Goal: Entertainment & Leisure: Consume media (video, audio)

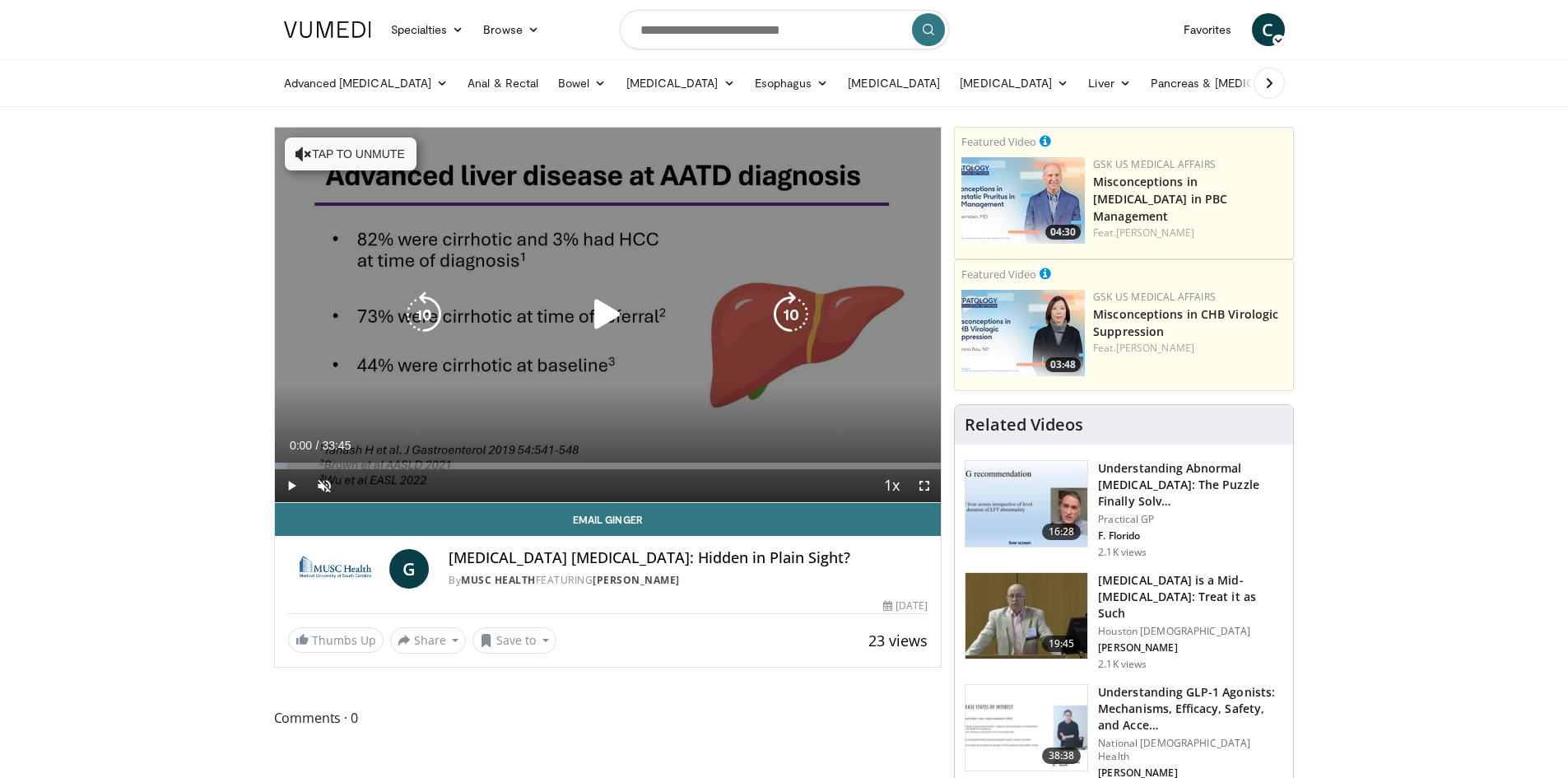
click at [598, 312] on icon "Video Player" at bounding box center [607, 315] width 46 height 46
click at [321, 157] on button "Tap to unmute" at bounding box center [350, 153] width 132 height 33
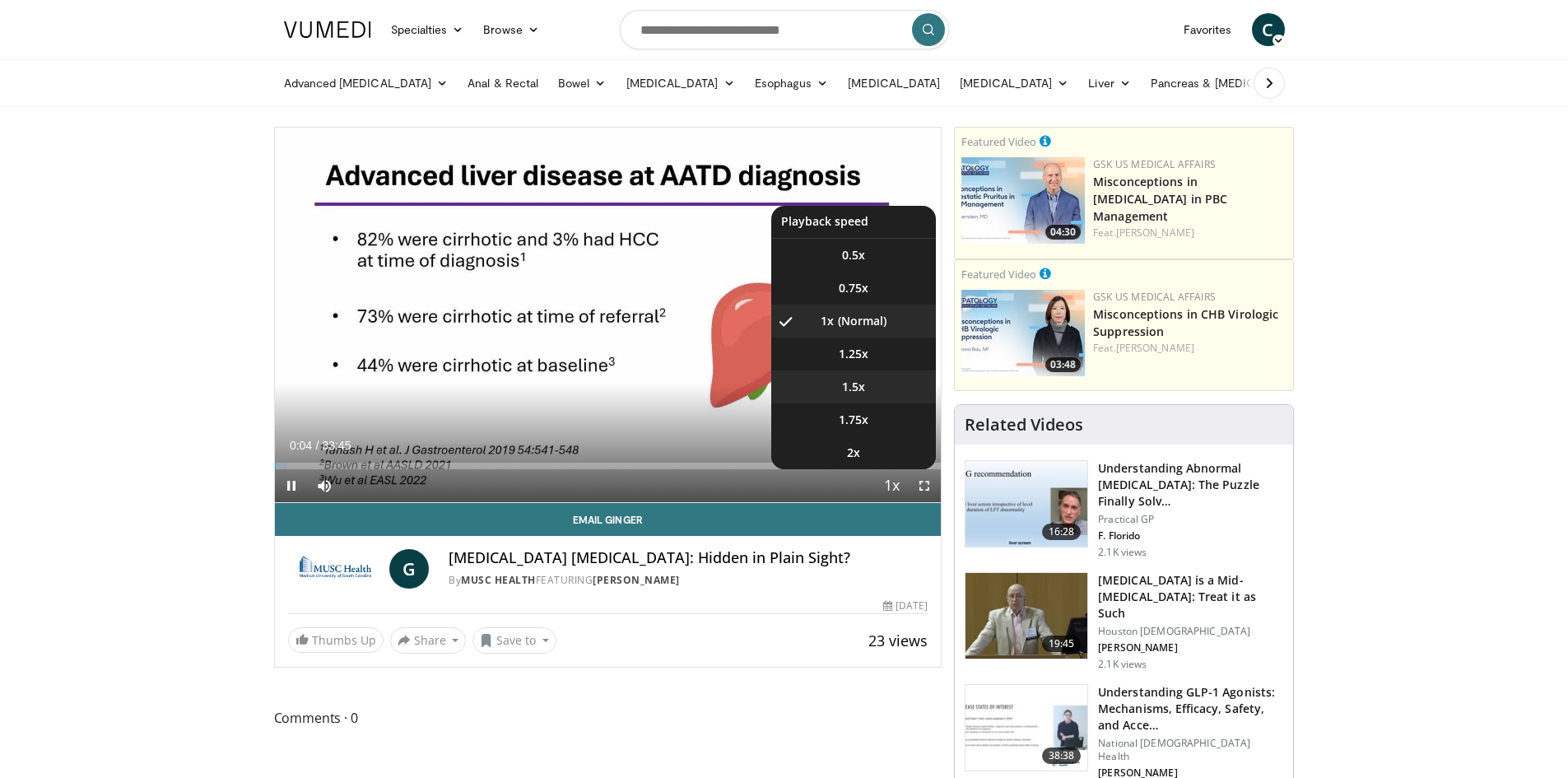
click at [860, 394] on span "1.5x" at bounding box center [852, 386] width 23 height 17
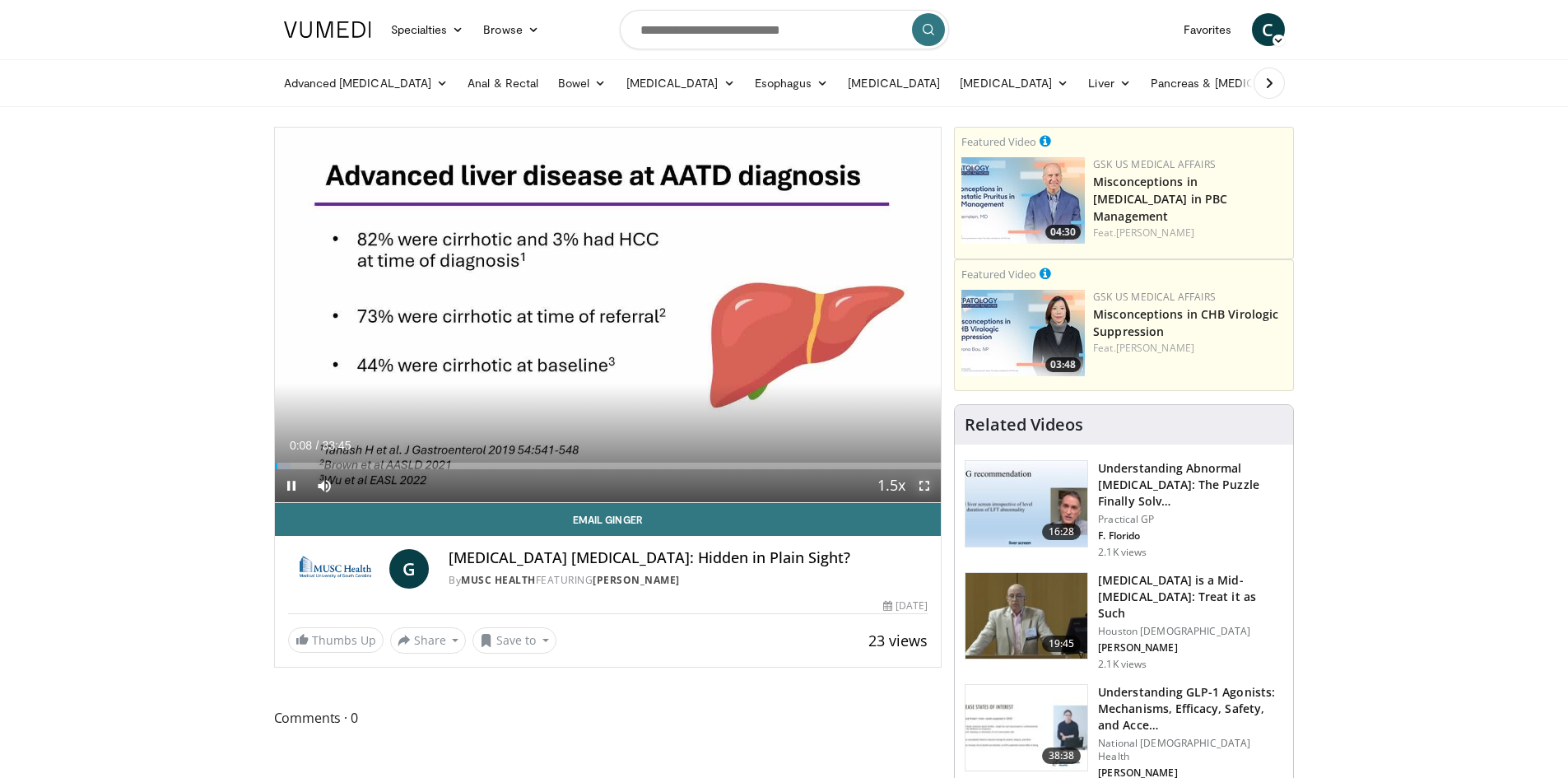
click at [918, 480] on span "Video Player" at bounding box center [924, 485] width 33 height 33
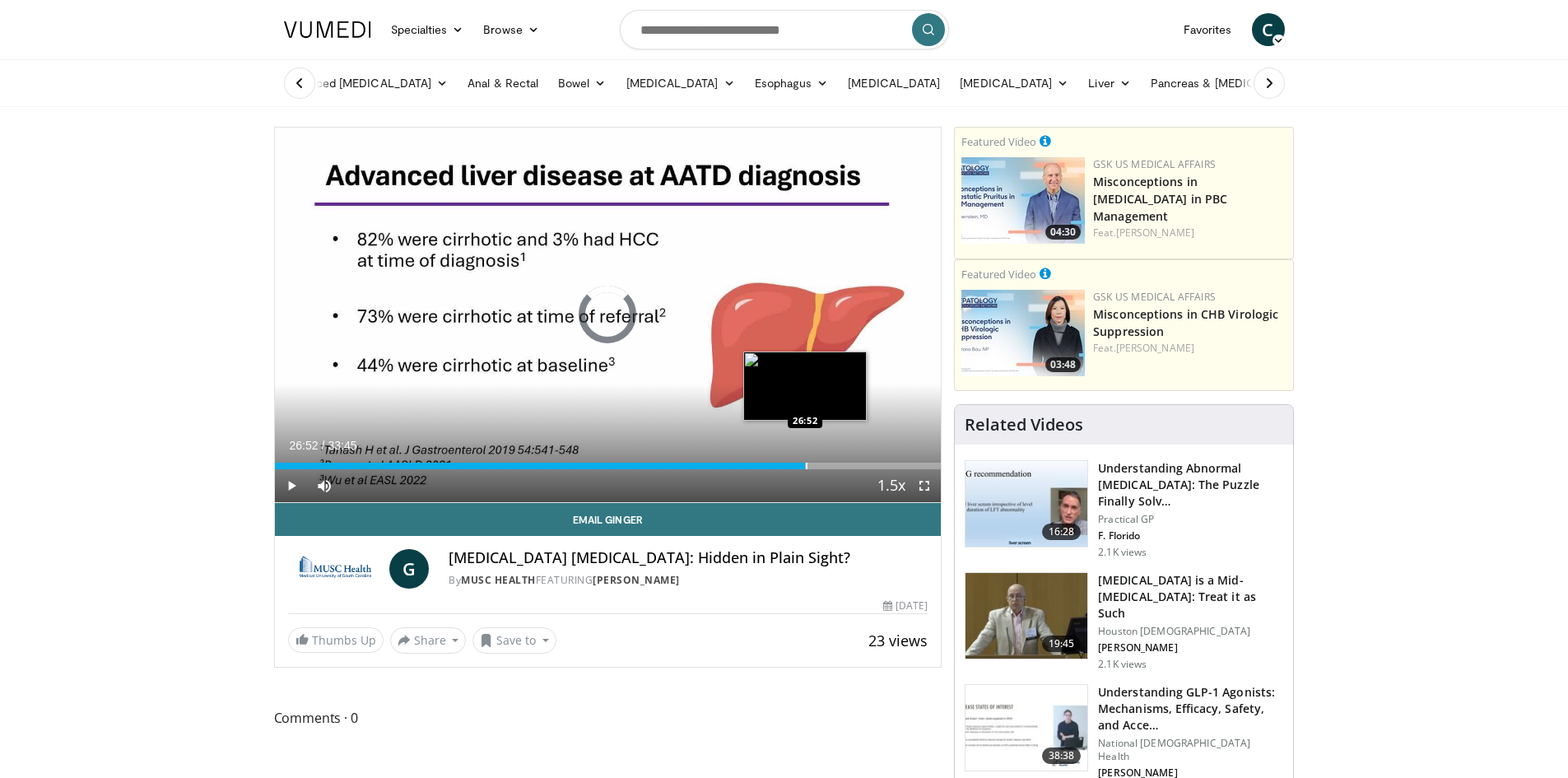
click at [806, 466] on div "Progress Bar" at bounding box center [807, 465] width 2 height 7
click at [764, 463] on div "Progress Bar" at bounding box center [765, 465] width 2 height 7
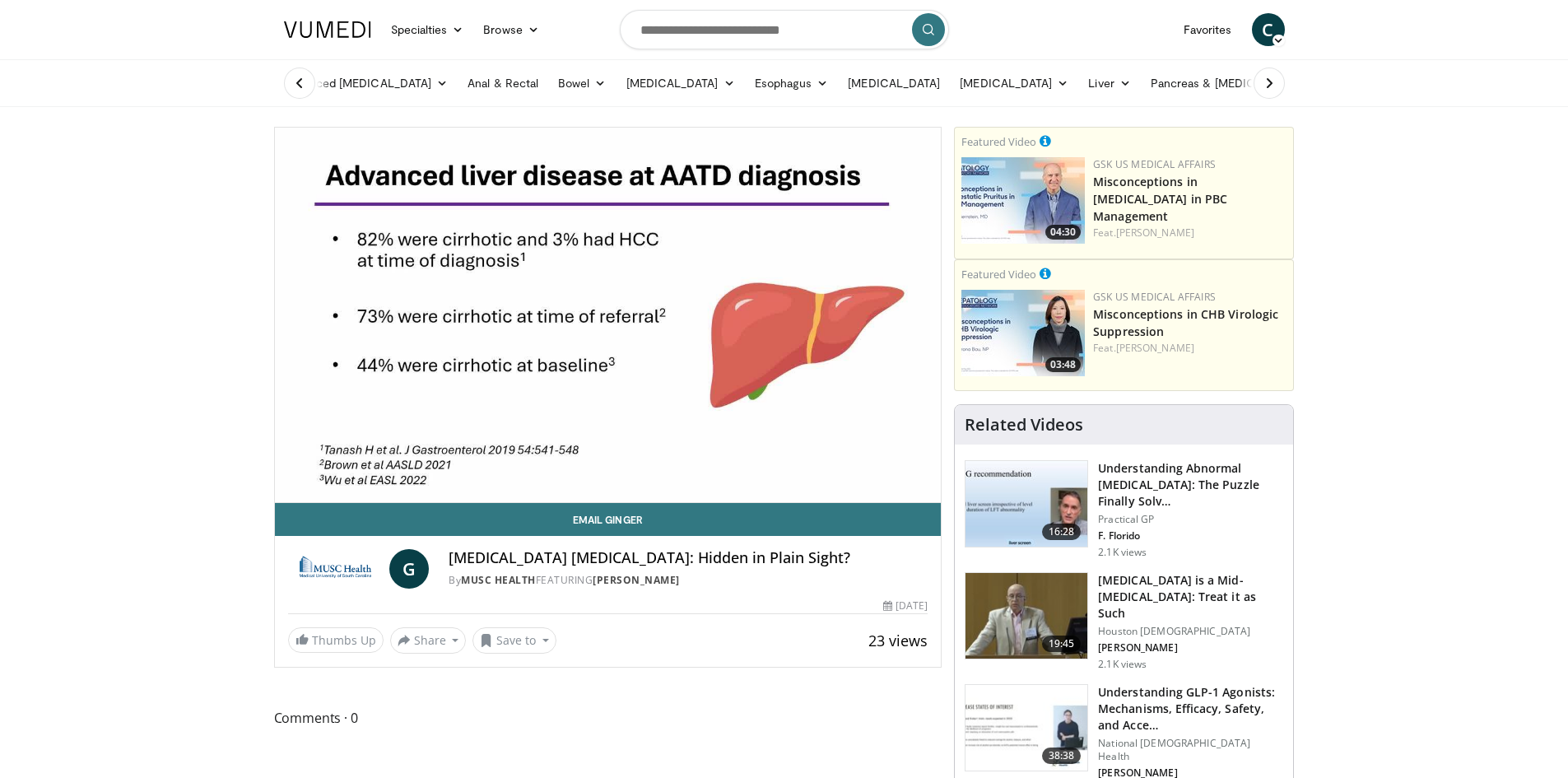
click at [771, 463] on video-js "**********" at bounding box center [608, 316] width 667 height 375
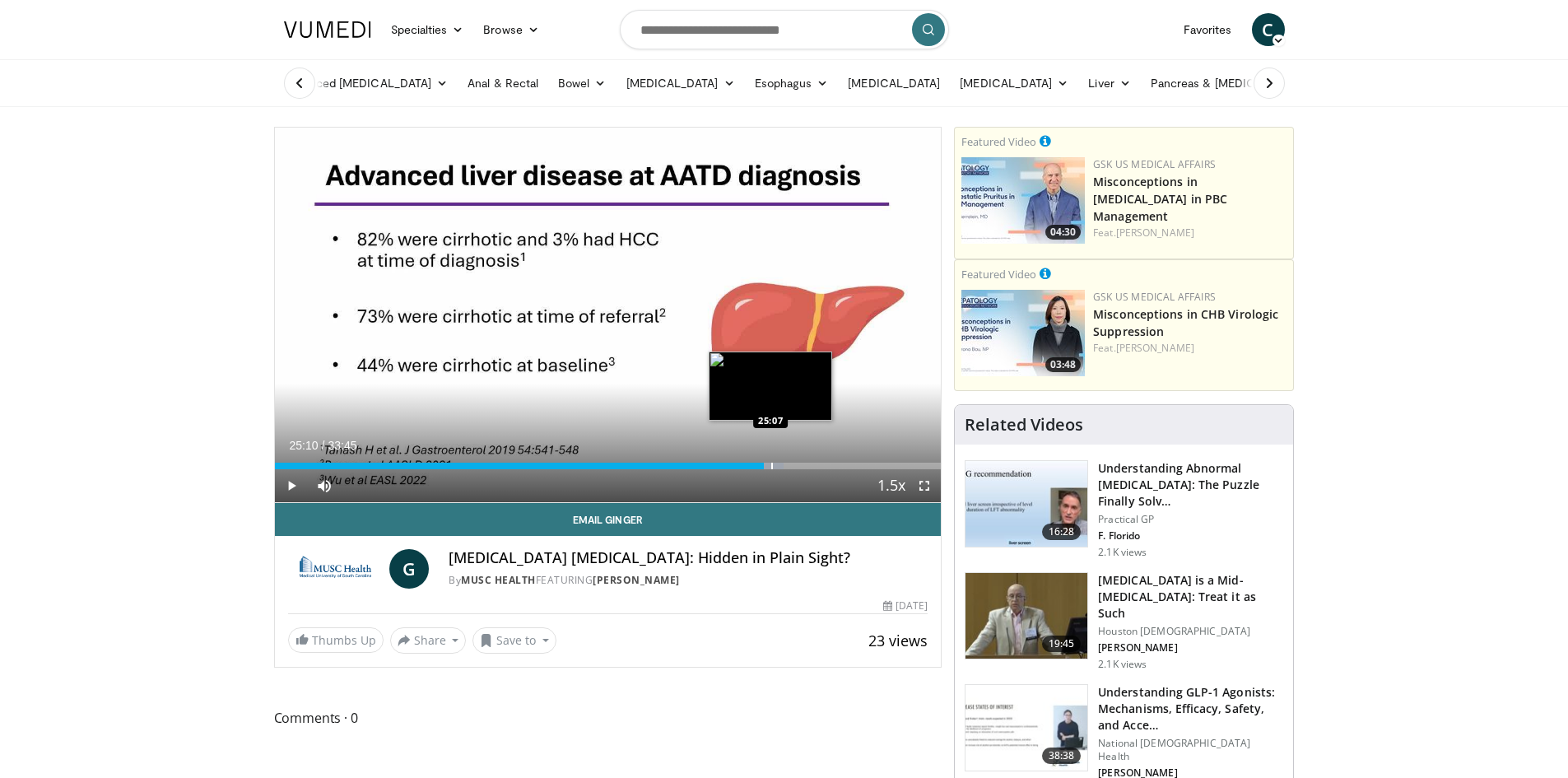
click at [771, 466] on div "Progress Bar" at bounding box center [772, 465] width 2 height 7
click at [786, 466] on div "Progress Bar" at bounding box center [787, 465] width 2 height 7
click at [802, 466] on div "Progress Bar" at bounding box center [803, 465] width 2 height 7
click at [808, 465] on div "Progress Bar" at bounding box center [809, 465] width 2 height 7
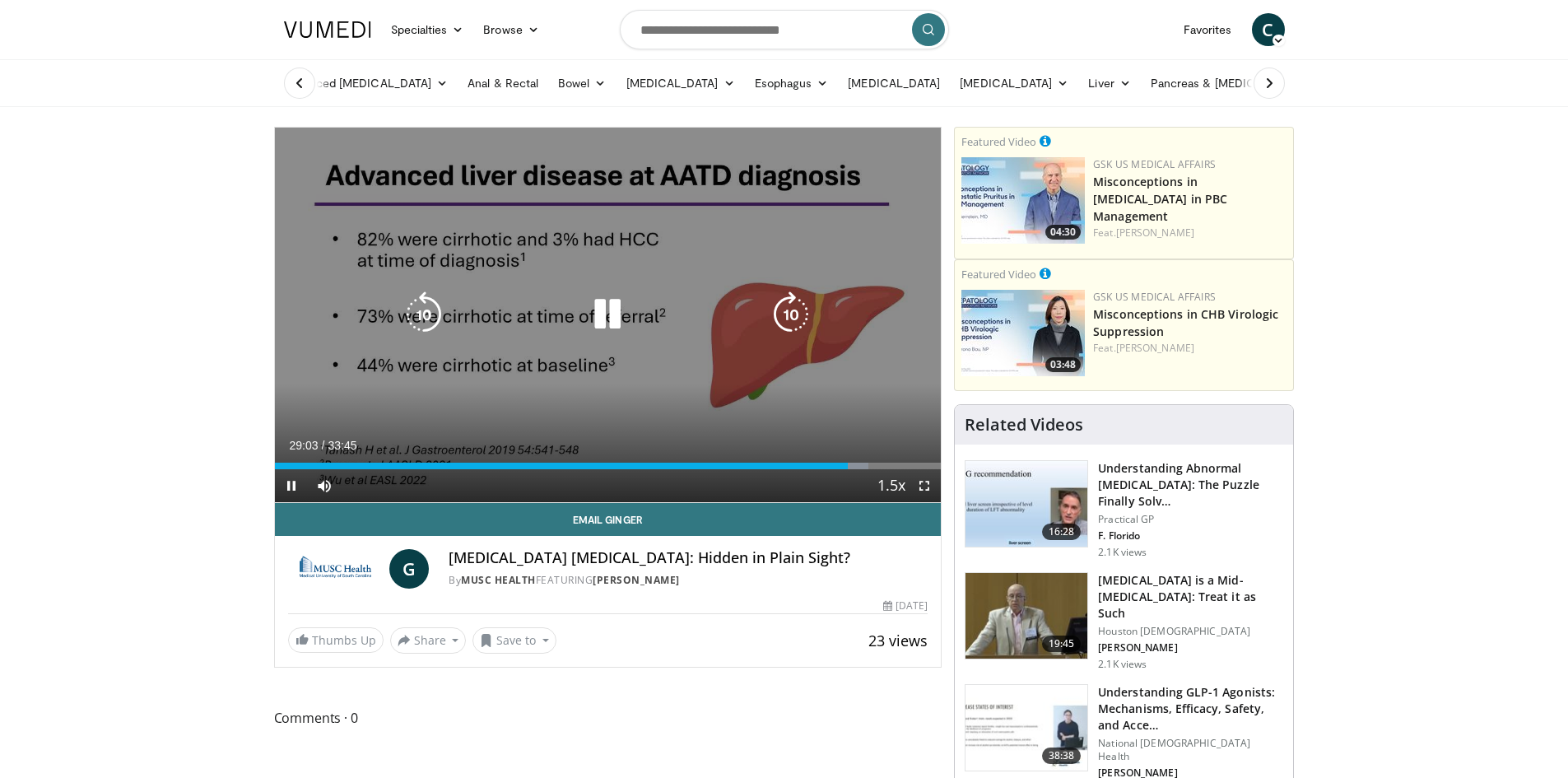
click at [608, 317] on icon "Video Player" at bounding box center [607, 315] width 46 height 46
click at [610, 316] on icon "Video Player" at bounding box center [607, 315] width 46 height 46
click at [624, 311] on icon "Video Player" at bounding box center [607, 315] width 46 height 46
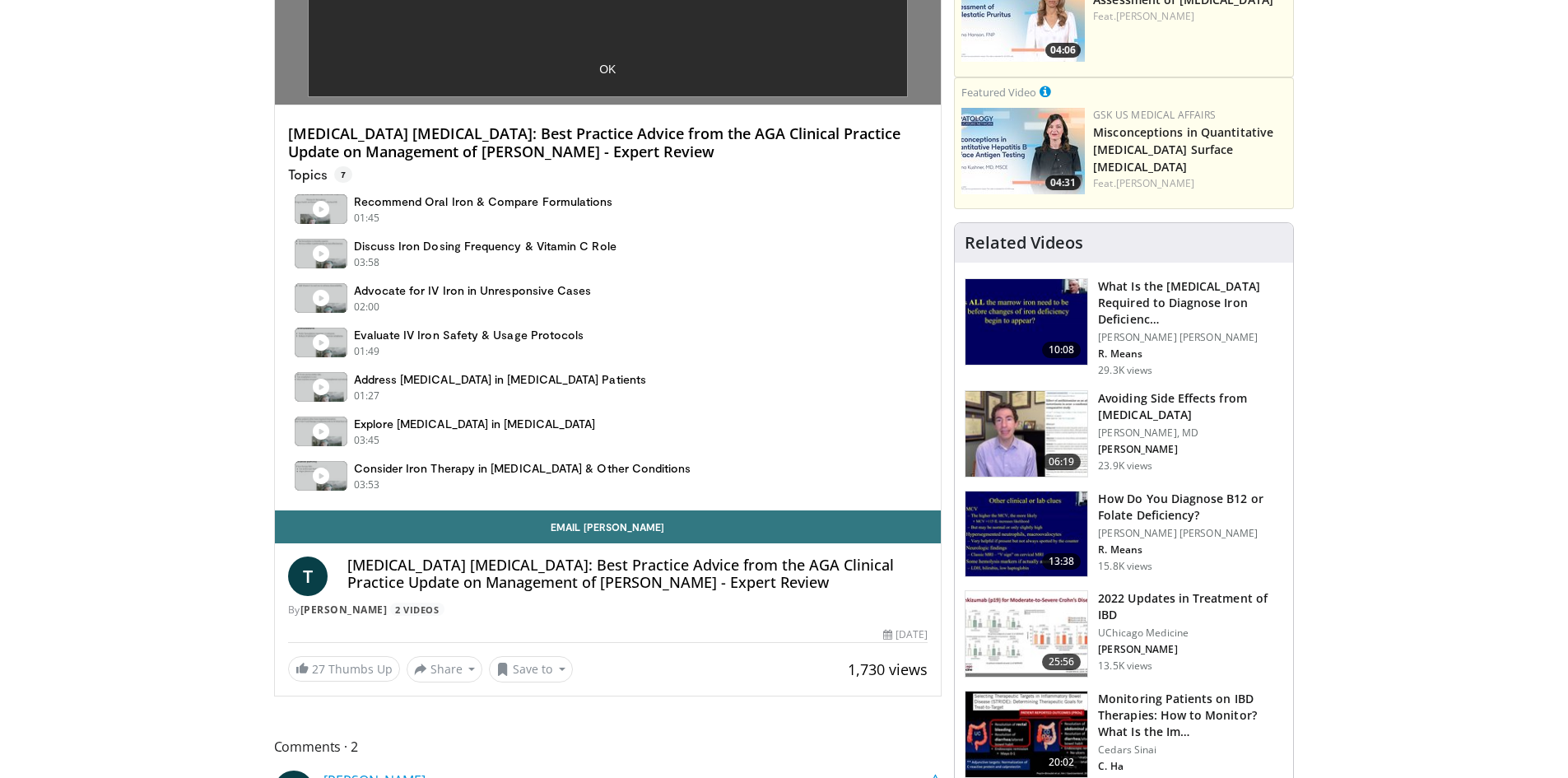
scroll to position [329, 0]
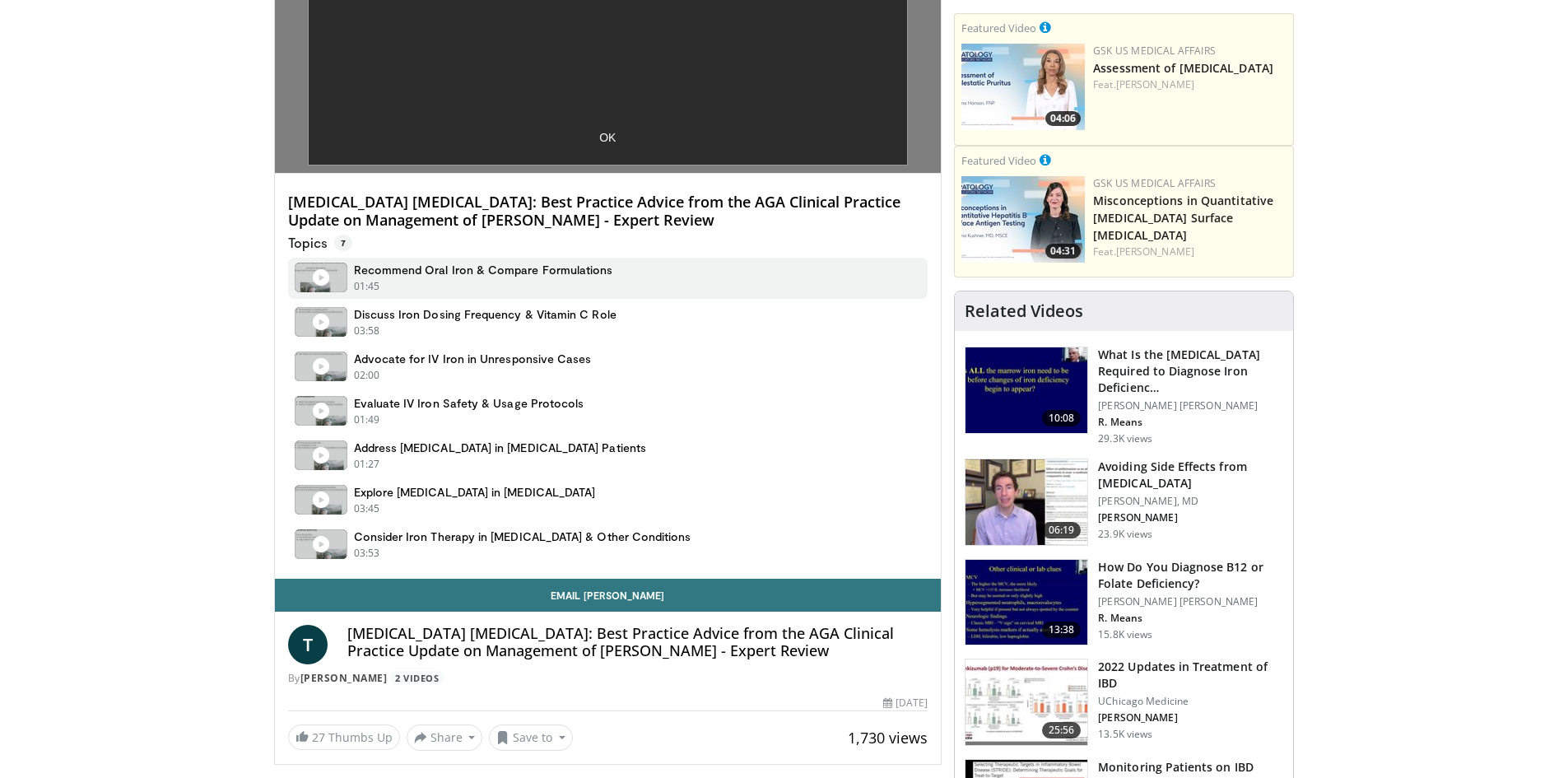
click at [322, 284] on icon at bounding box center [321, 277] width 17 height 17
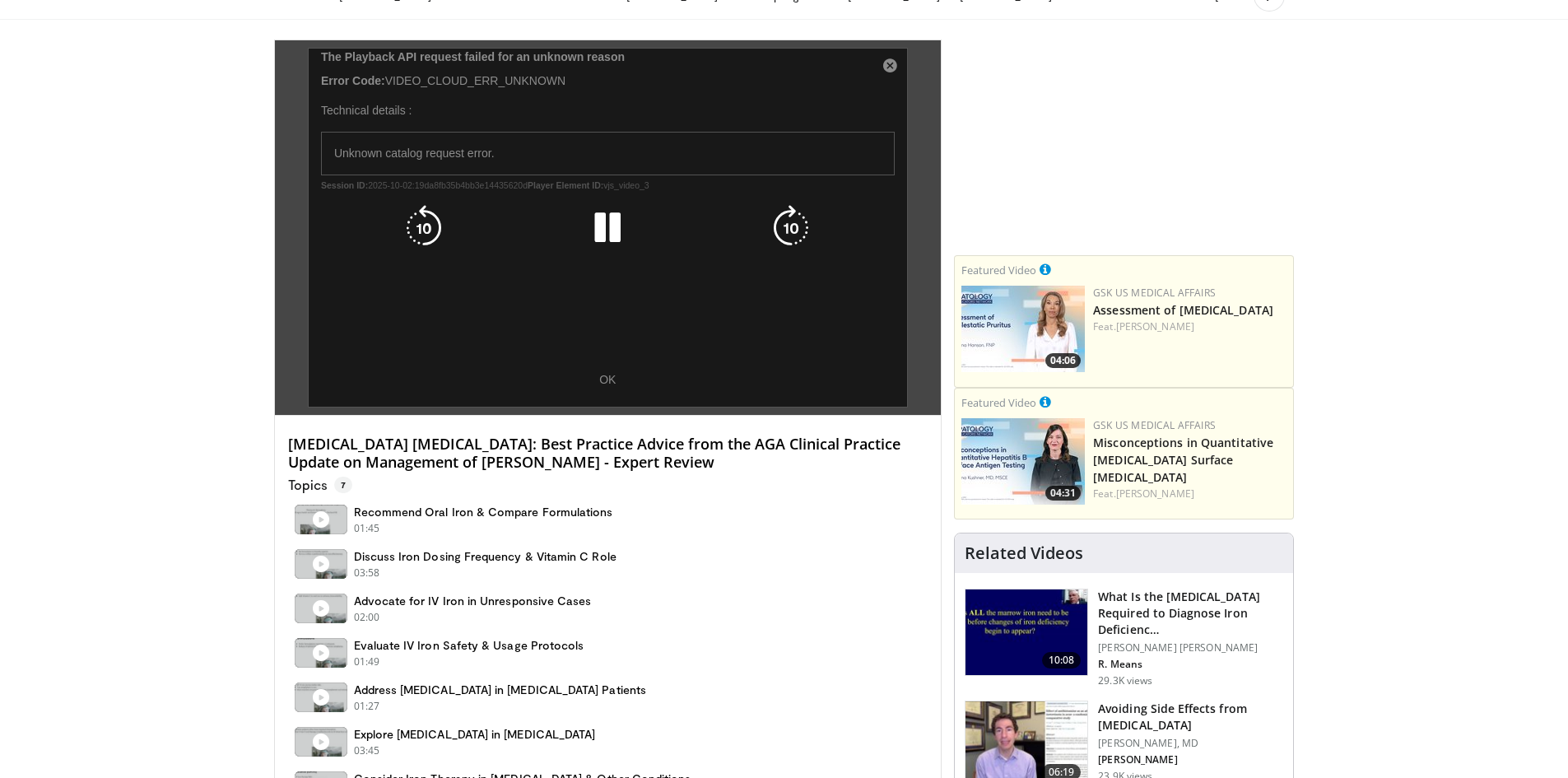
scroll to position [0, 0]
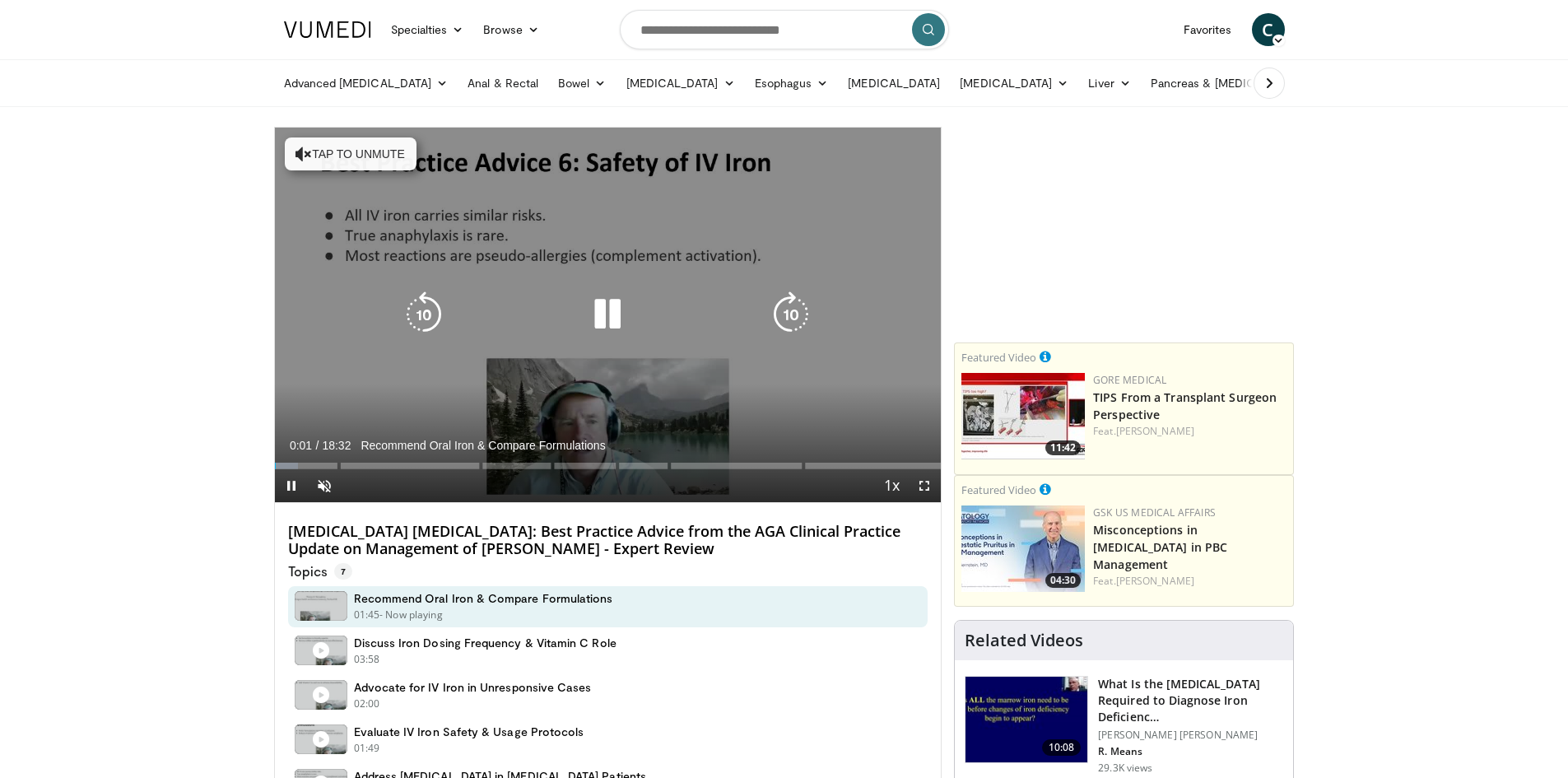
click at [346, 148] on button "Tap to unmute" at bounding box center [350, 153] width 132 height 33
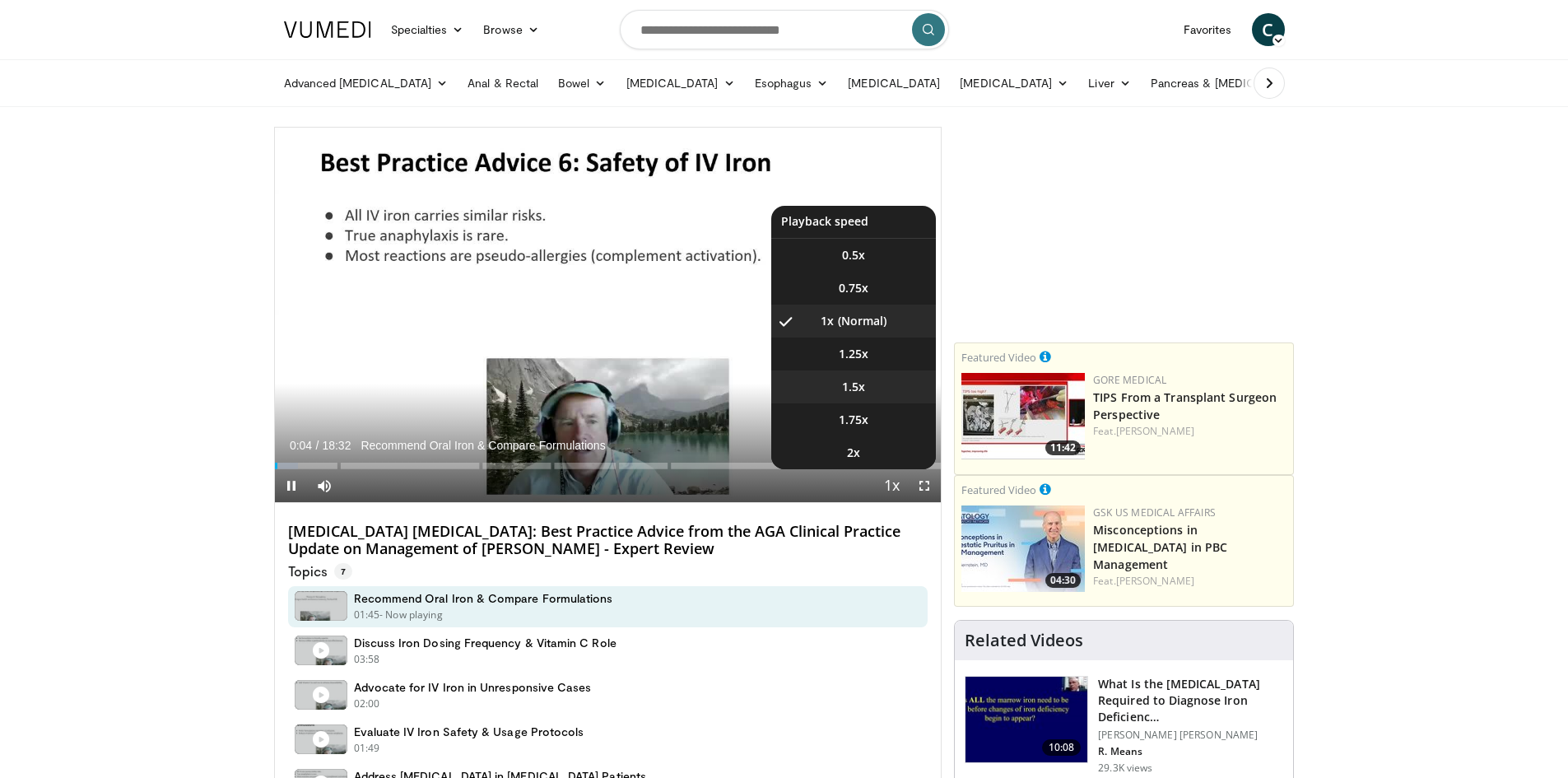
click at [868, 382] on li "1.5x" at bounding box center [853, 386] width 165 height 33
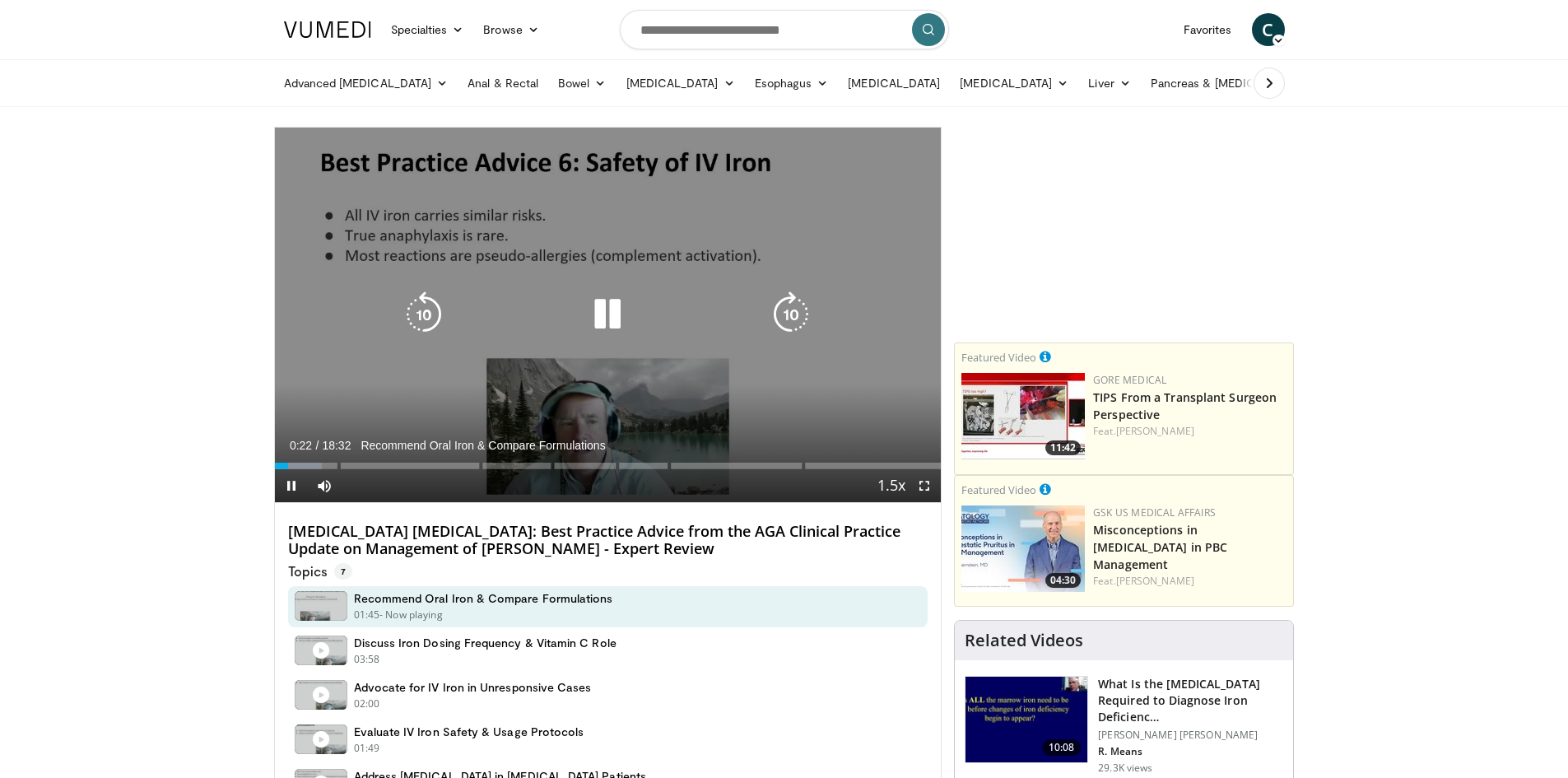
click at [606, 303] on icon "Video Player" at bounding box center [607, 315] width 46 height 46
